Goal: Task Accomplishment & Management: Manage account settings

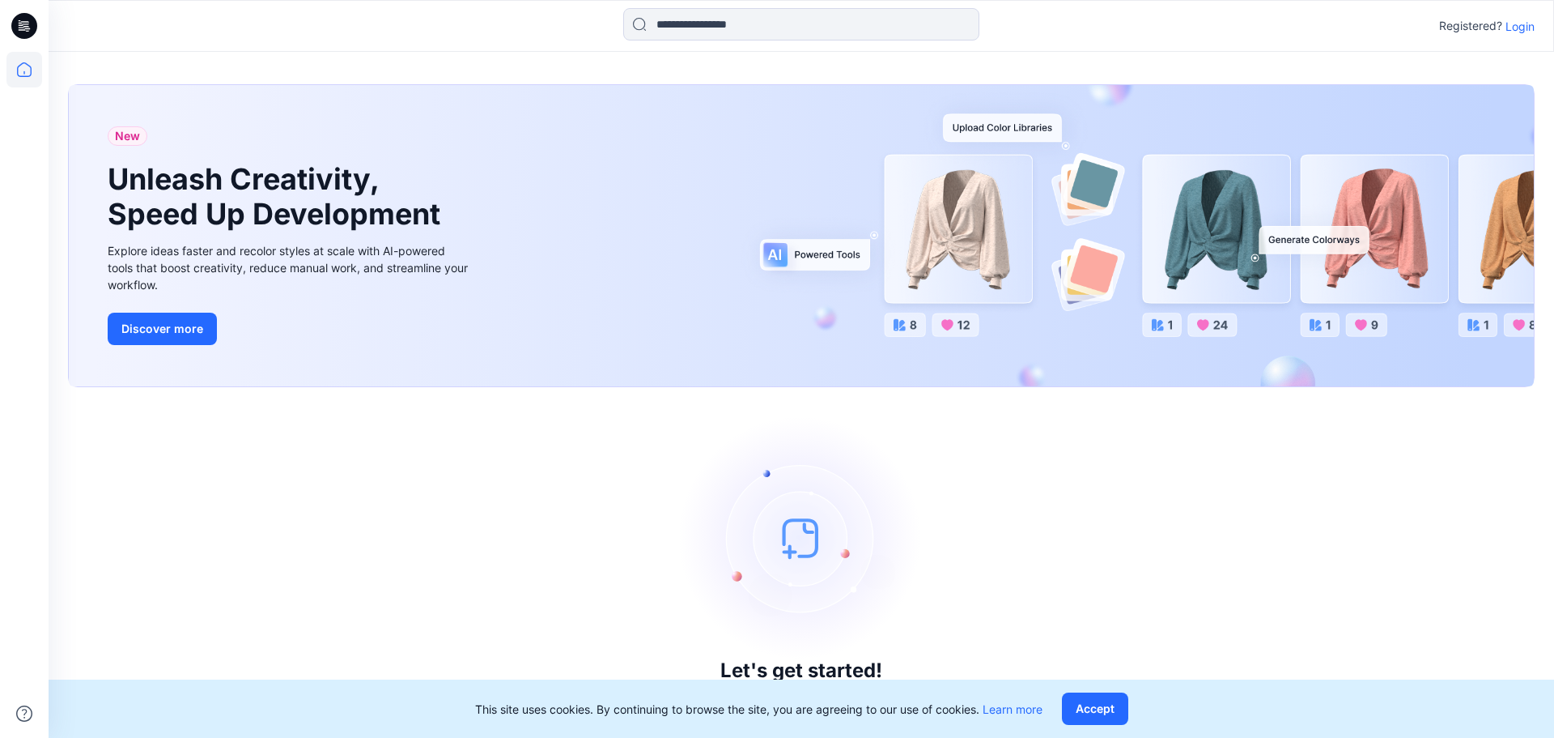
click at [1181, 19] on p "Login" at bounding box center [1520, 26] width 29 height 17
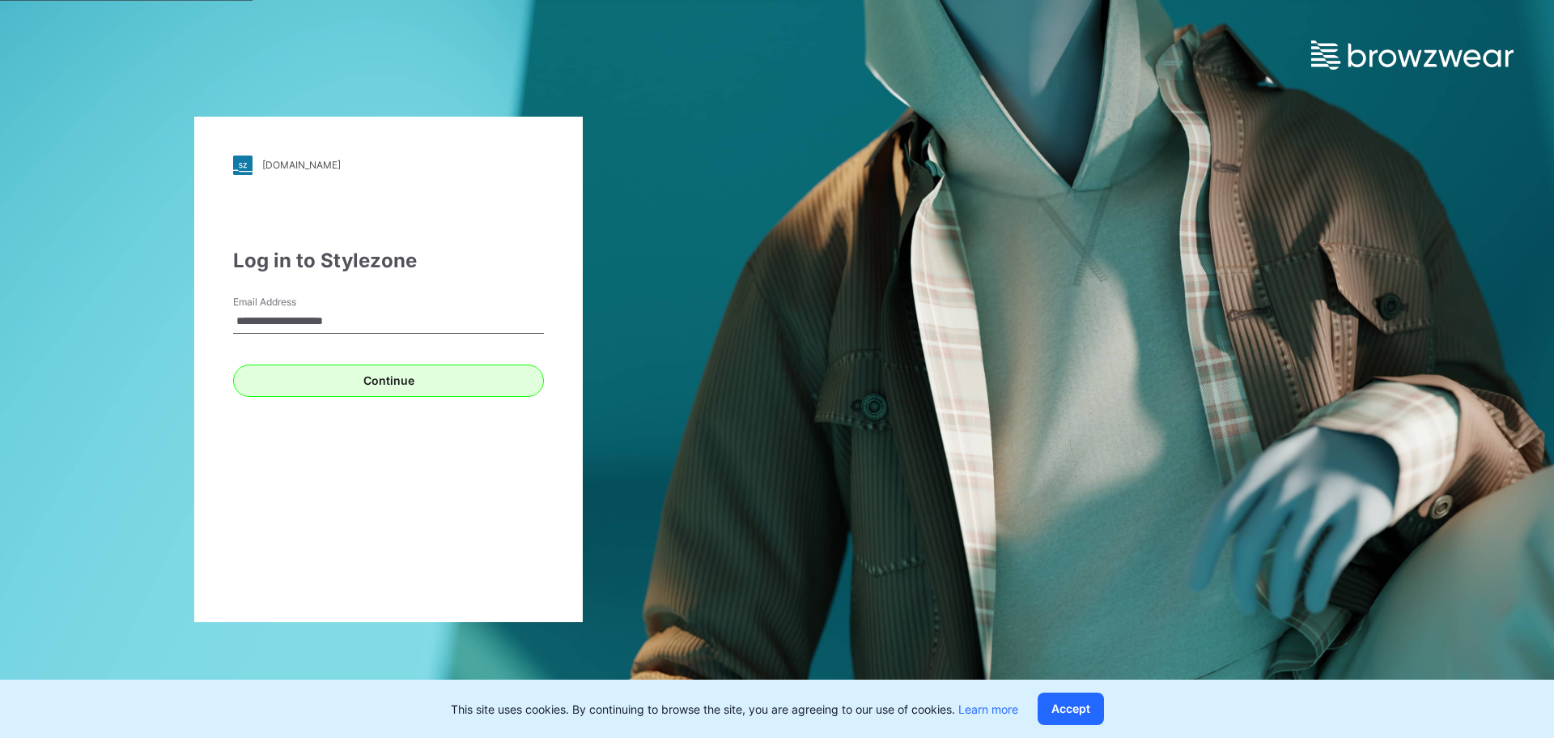
type input "**********"
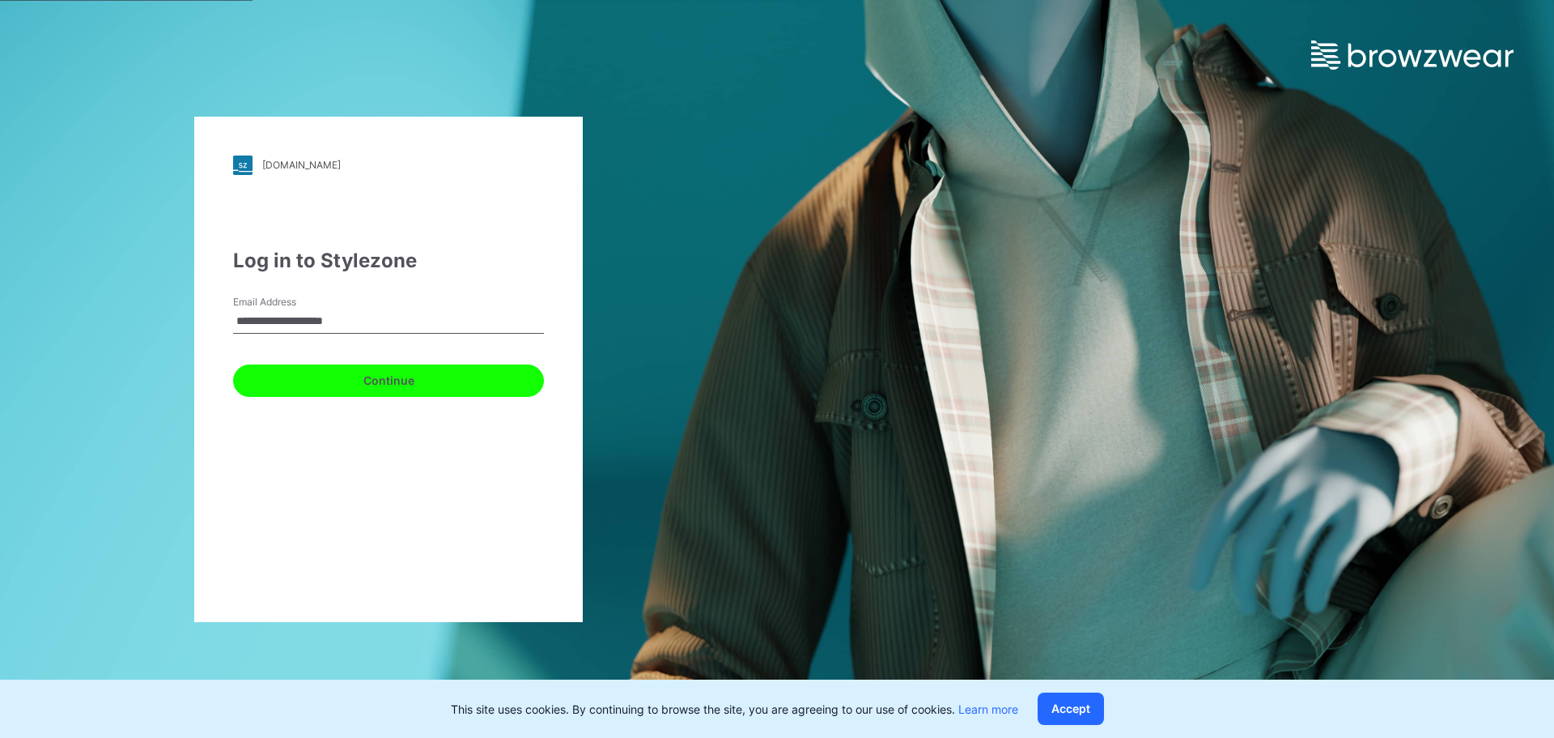
click at [431, 386] on button "Continue" at bounding box center [388, 380] width 311 height 32
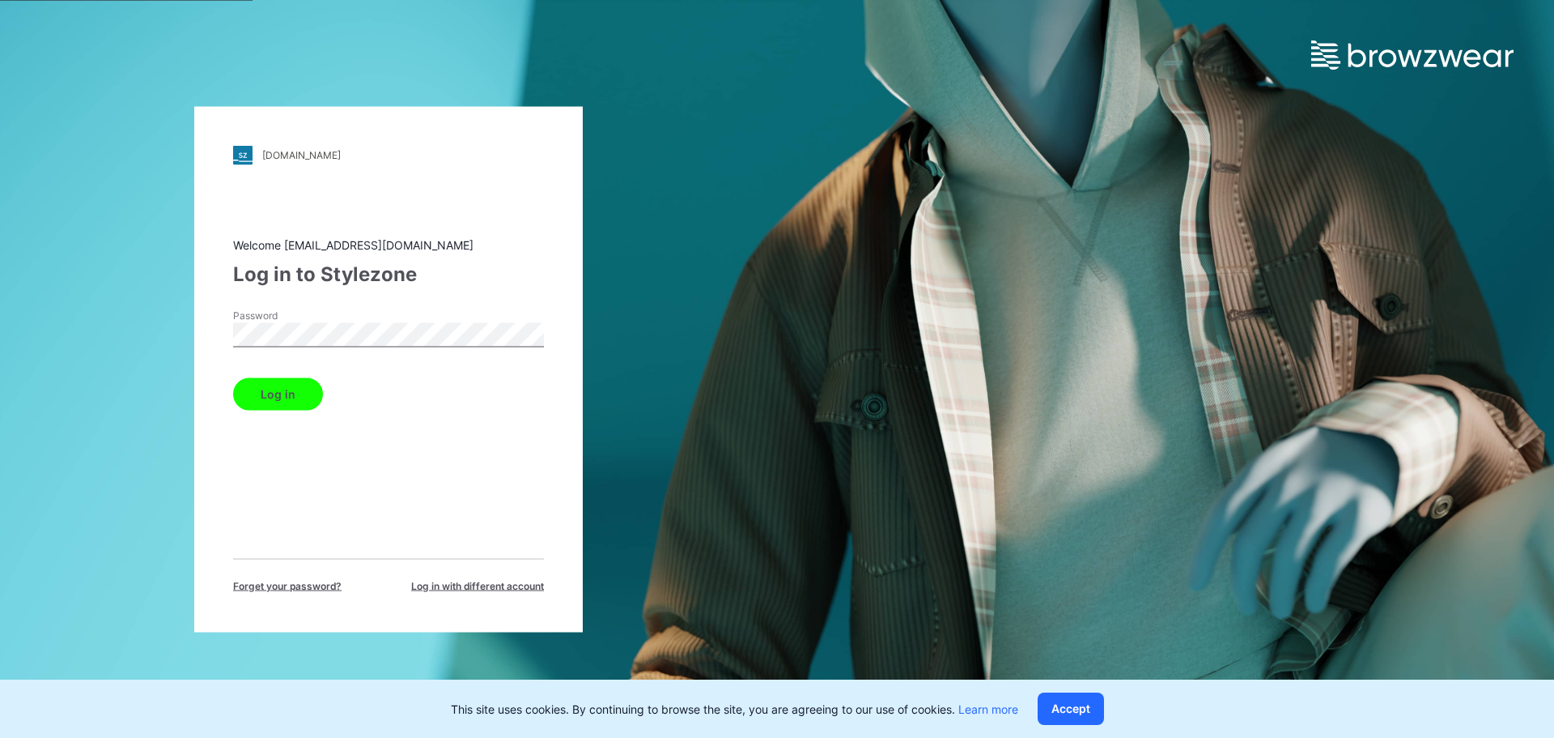
click at [286, 398] on button "Log in" at bounding box center [278, 393] width 90 height 32
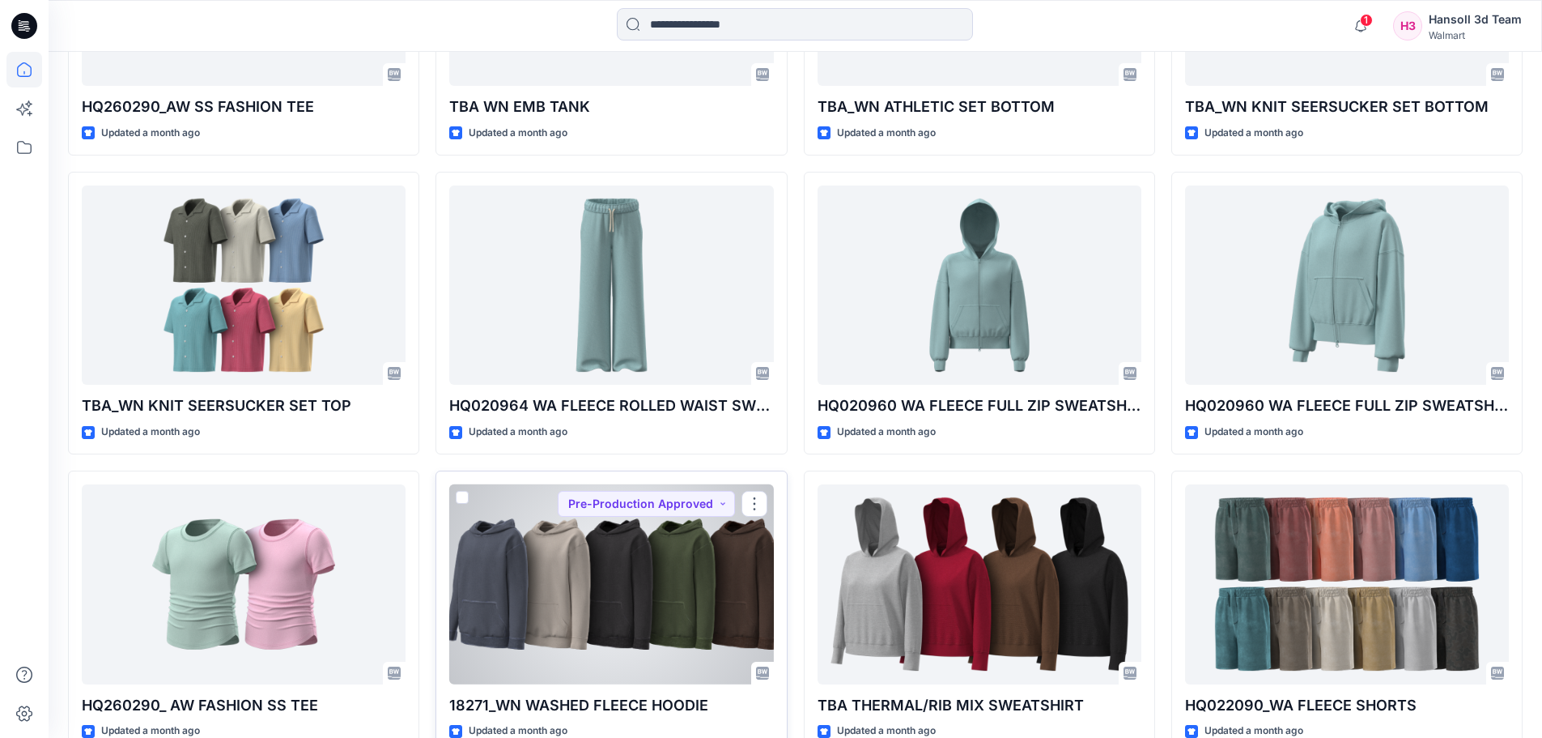
scroll to position [4367, 0]
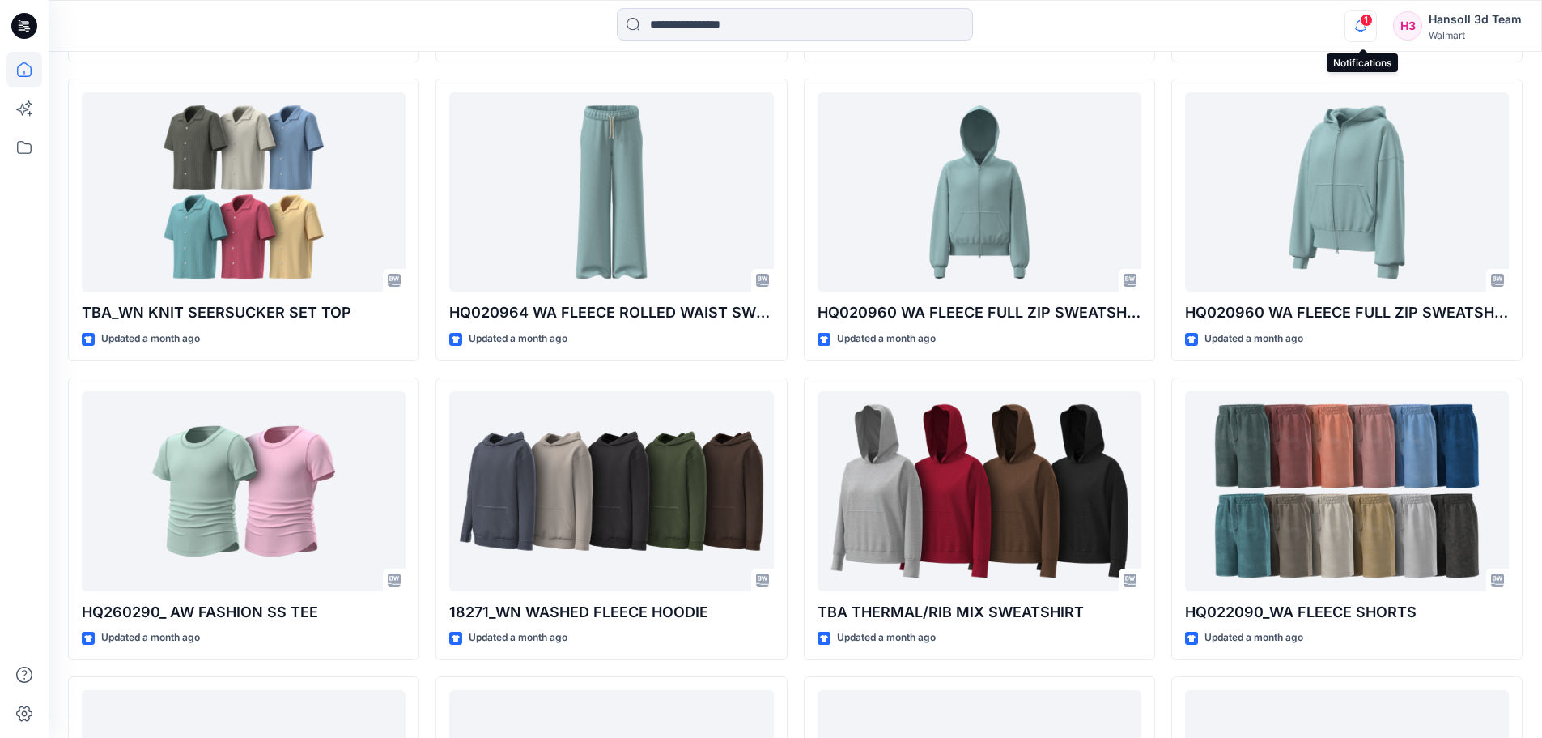
click at [1181, 22] on icon "button" at bounding box center [1361, 26] width 31 height 32
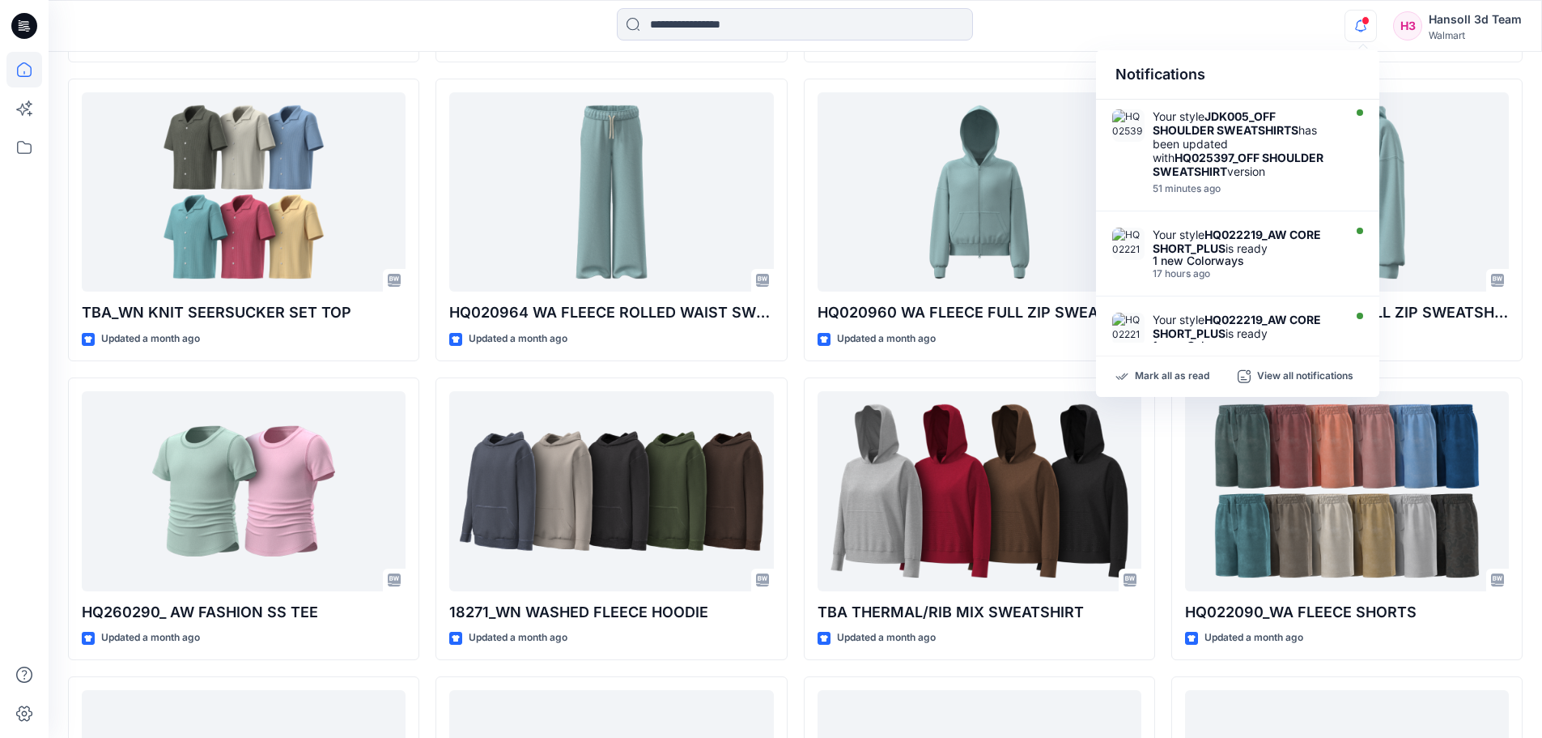
click at [1181, 22] on icon "button" at bounding box center [1361, 26] width 31 height 32
